Goal: Use online tool/utility: Use online tool/utility

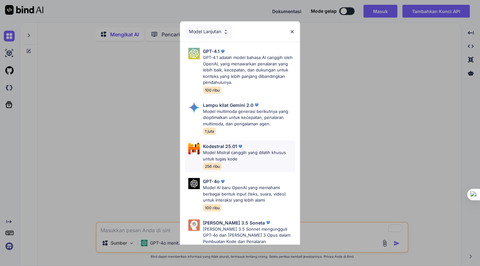
scroll to position [21, 0]
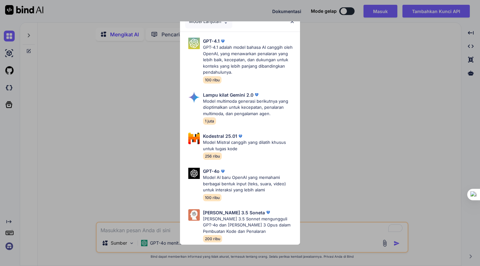
type textarea "x"
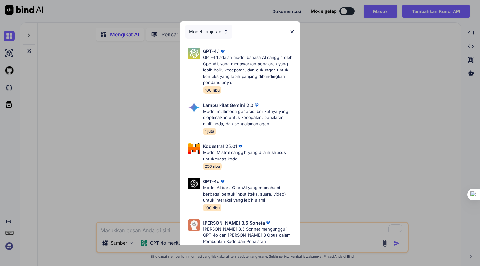
click at [158, 150] on div "Model Lanjutan GPT-4.1 GPT-4.1 adalah model bahasa AI canggih oleh OpenAI, yang…" at bounding box center [240, 133] width 480 height 266
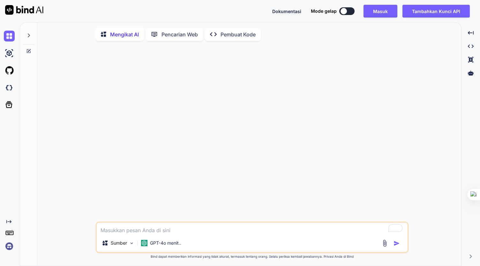
click at [178, 230] on textarea "Untuk memperkaya interaksi pembaca layar, harap aktifkan Aksesibilitas di penga…" at bounding box center [252, 228] width 311 height 11
paste textarea "Loremips dolor sitame , consectetura , elits doeiusm, tempor incididuntu, labor…"
type textarea "Loremips dolor sitame , consectetura , elits doeiusm, tempor incididuntu, labor…"
type textarea "x"
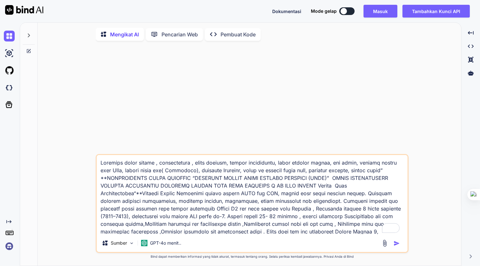
scroll to position [8, 0]
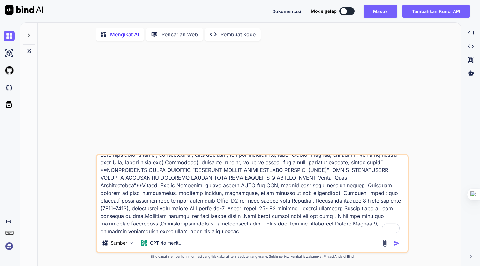
type textarea "Loremips dolor sitame , consectetura , elits doeiusm, tempor incididuntu, labor…"
click at [395, 243] on img "button" at bounding box center [397, 243] width 6 height 6
type textarea "x"
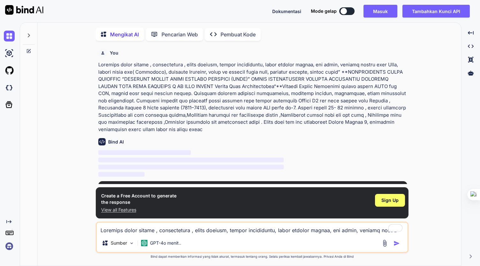
scroll to position [2, 0]
